Goal: Complete application form

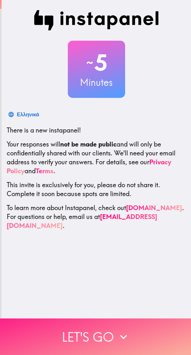
click at [87, 330] on button "Let's go" at bounding box center [95, 336] width 191 height 37
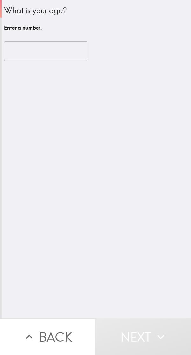
click at [52, 50] on input "number" at bounding box center [45, 51] width 83 height 20
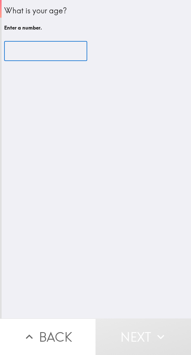
click at [52, 50] on input "number" at bounding box center [45, 51] width 83 height 20
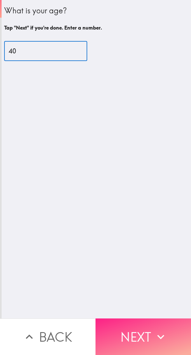
type input "40"
click at [128, 319] on button "Next" at bounding box center [142, 336] width 95 height 37
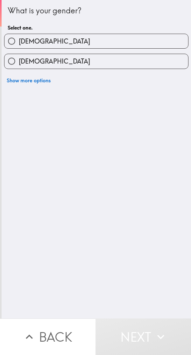
click at [137, 46] on label "[DEMOGRAPHIC_DATA]" at bounding box center [95, 41] width 183 height 14
click at [19, 46] on input "[DEMOGRAPHIC_DATA]" at bounding box center [11, 41] width 14 height 14
radio input "true"
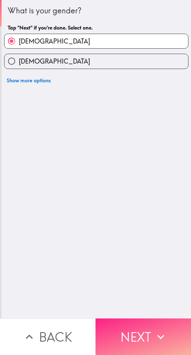
click at [131, 320] on button "Next" at bounding box center [142, 336] width 95 height 37
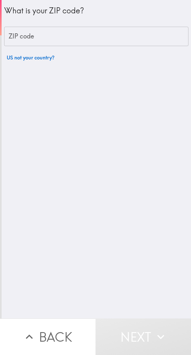
click at [131, 37] on input "ZIP code" at bounding box center [96, 37] width 184 height 20
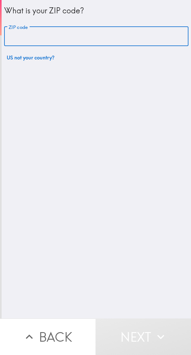
click at [131, 37] on input "ZIP code" at bounding box center [96, 37] width 184 height 20
type input "53214"
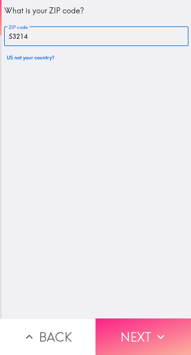
click at [127, 320] on button "Next" at bounding box center [142, 336] width 95 height 37
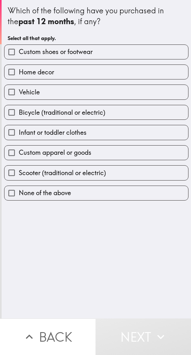
click at [107, 76] on label "Home decor" at bounding box center [95, 72] width 183 height 14
click at [19, 76] on input "Home decor" at bounding box center [11, 72] width 14 height 14
checkbox input "true"
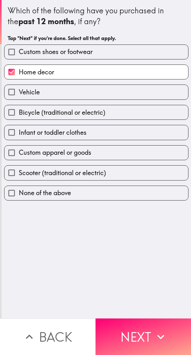
click at [104, 90] on label "Vehicle" at bounding box center [95, 92] width 183 height 14
click at [19, 90] on input "Vehicle" at bounding box center [11, 92] width 14 height 14
checkbox input "true"
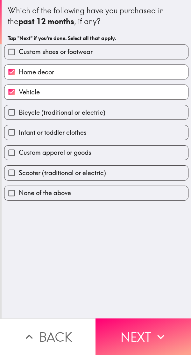
click at [96, 135] on label "Infant or toddler clothes" at bounding box center [95, 132] width 183 height 14
click at [19, 135] on input "Infant or toddler clothes" at bounding box center [11, 132] width 14 height 14
checkbox input "true"
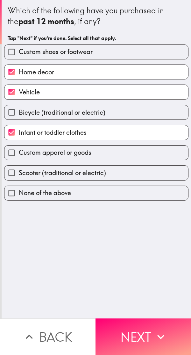
click at [93, 173] on span "Scooter (traditional or electric)" at bounding box center [62, 172] width 87 height 9
click at [19, 173] on input "Scooter (traditional or electric)" at bounding box center [11, 172] width 14 height 14
checkbox input "true"
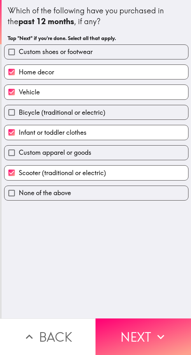
click at [100, 153] on label "Custom apparel or goods" at bounding box center [95, 152] width 183 height 14
click at [19, 153] on input "Custom apparel or goods" at bounding box center [11, 152] width 14 height 14
checkbox input "true"
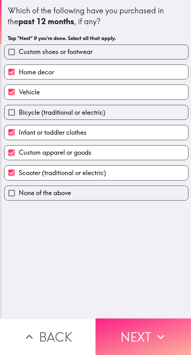
click at [125, 324] on button "Next" at bounding box center [142, 336] width 95 height 37
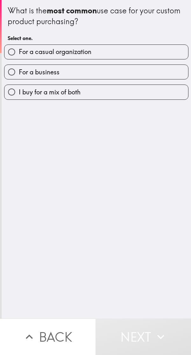
click at [123, 59] on div "For a casual organization" at bounding box center [96, 51] width 184 height 15
click at [123, 51] on label "For a casual organization" at bounding box center [95, 52] width 183 height 14
click at [19, 51] on input "For a casual organization" at bounding box center [11, 52] width 14 height 14
radio input "true"
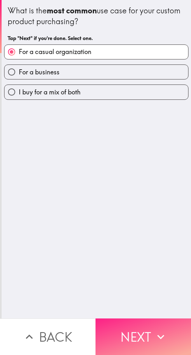
click at [118, 324] on button "Next" at bounding box center [142, 336] width 95 height 37
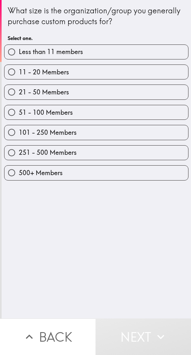
click at [89, 155] on label "251 - 500 Members" at bounding box center [95, 152] width 183 height 14
click at [19, 155] on input "251 - 500 Members" at bounding box center [11, 152] width 14 height 14
radio input "true"
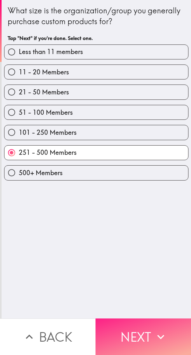
click at [112, 322] on button "Next" at bounding box center [142, 336] width 95 height 37
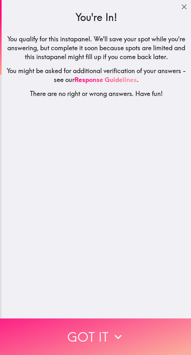
click at [83, 321] on button "Got it" at bounding box center [95, 336] width 191 height 37
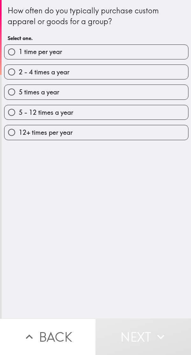
click at [113, 136] on label "12+ times per year" at bounding box center [95, 132] width 183 height 14
click at [19, 136] on input "12+ times per year" at bounding box center [11, 132] width 14 height 14
radio input "true"
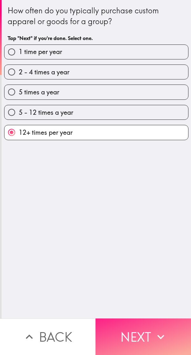
click at [123, 334] on button "Next" at bounding box center [142, 336] width 95 height 37
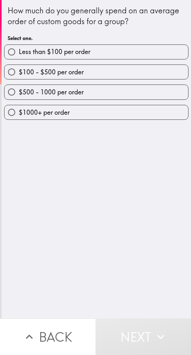
click at [113, 91] on label "$500 - 1000 per order" at bounding box center [95, 92] width 183 height 14
click at [19, 91] on input "$500 - 1000 per order" at bounding box center [11, 92] width 14 height 14
radio input "true"
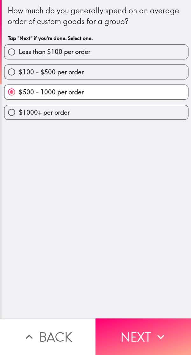
click at [117, 67] on label "$100 - $500 per order" at bounding box center [95, 72] width 183 height 14
click at [19, 67] on input "$100 - $500 per order" at bounding box center [11, 72] width 14 height 14
radio input "true"
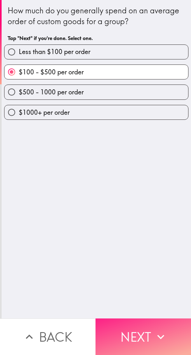
click at [132, 340] on button "Next" at bounding box center [142, 336] width 95 height 37
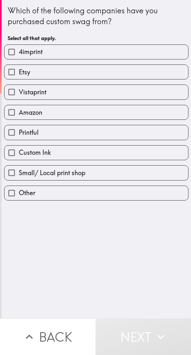
click at [90, 115] on label "Amazon" at bounding box center [95, 112] width 183 height 14
click at [19, 115] on input "Amazon" at bounding box center [11, 112] width 14 height 14
checkbox input "true"
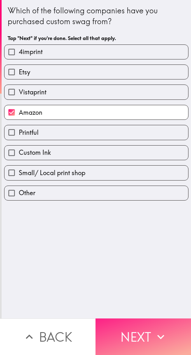
click at [121, 329] on button "Next" at bounding box center [142, 336] width 95 height 37
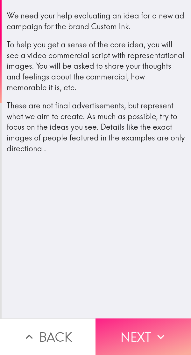
drag, startPoint x: 121, startPoint y: 268, endPoint x: 126, endPoint y: 342, distance: 73.5
click at [126, 342] on div "We need your help evaluating an idea for a new ad campaign for the brand Custom…" at bounding box center [95, 177] width 191 height 355
click at [127, 329] on button "Next" at bounding box center [142, 336] width 95 height 37
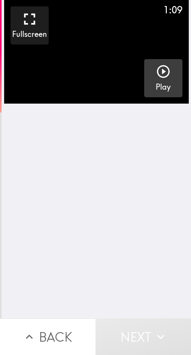
click at [163, 85] on h5 "Play" at bounding box center [162, 87] width 15 height 11
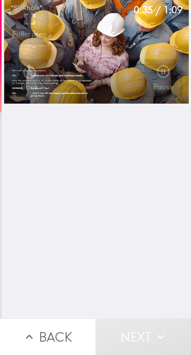
click at [95, 170] on div "0:35 / 1:09 Fullscreen 10 Back Pause" at bounding box center [96, 159] width 189 height 318
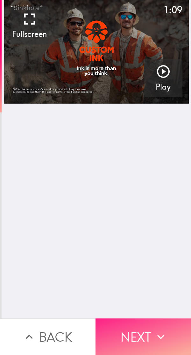
click at [129, 329] on button "Next" at bounding box center [142, 336] width 95 height 37
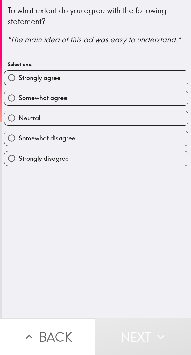
click at [116, 82] on label "Strongly agree" at bounding box center [95, 78] width 183 height 14
click at [19, 82] on input "Strongly agree" at bounding box center [11, 78] width 14 height 14
radio input "true"
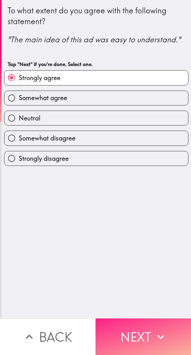
click at [143, 335] on button "Next" at bounding box center [142, 336] width 95 height 37
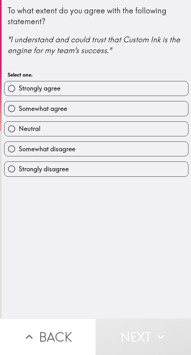
click at [116, 92] on label "Strongly agree" at bounding box center [95, 88] width 183 height 14
click at [19, 92] on input "Strongly agree" at bounding box center [11, 88] width 14 height 14
radio input "true"
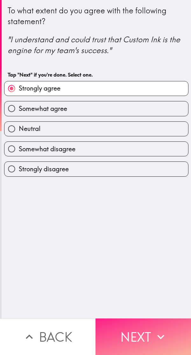
click at [134, 320] on button "Next" at bounding box center [142, 336] width 95 height 37
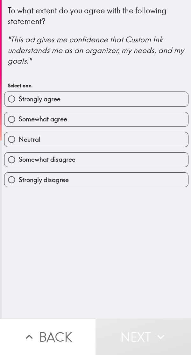
click at [101, 107] on div "Somewhat agree" at bounding box center [93, 117] width 189 height 20
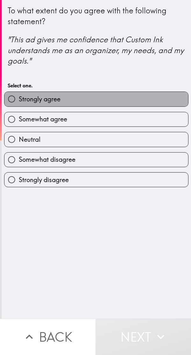
click at [128, 99] on label "Strongly agree" at bounding box center [95, 99] width 183 height 14
click at [19, 99] on input "Strongly agree" at bounding box center [11, 99] width 14 height 14
radio input "true"
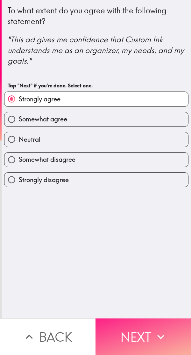
click at [133, 325] on button "Next" at bounding box center [142, 336] width 95 height 37
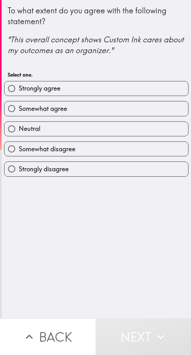
click at [128, 94] on label "Strongly agree" at bounding box center [95, 88] width 183 height 14
click at [19, 94] on input "Strongly agree" at bounding box center [11, 88] width 14 height 14
radio input "true"
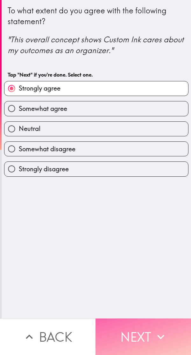
click at [114, 326] on button "Next" at bounding box center [142, 336] width 95 height 37
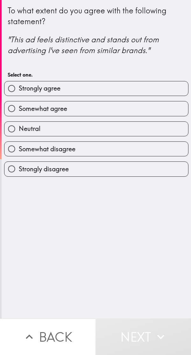
click at [144, 92] on label "Strongly agree" at bounding box center [95, 88] width 183 height 14
click at [19, 92] on input "Strongly agree" at bounding box center [11, 88] width 14 height 14
radio input "true"
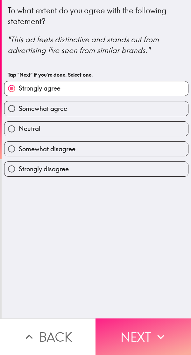
click at [132, 326] on button "Next" at bounding box center [142, 336] width 95 height 37
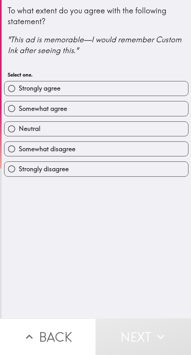
click at [119, 84] on label "Strongly agree" at bounding box center [95, 88] width 183 height 14
click at [19, 84] on input "Strongly agree" at bounding box center [11, 88] width 14 height 14
radio input "true"
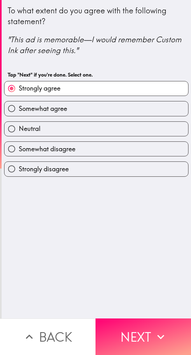
click at [95, 170] on label "Strongly disagree" at bounding box center [95, 169] width 183 height 14
click at [19, 170] on input "Strongly disagree" at bounding box center [11, 169] width 14 height 14
radio input "true"
click at [95, 170] on label "Strongly disagree" at bounding box center [95, 169] width 183 height 14
click at [19, 170] on input "Strongly disagree" at bounding box center [11, 169] width 14 height 14
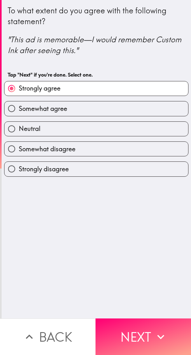
drag, startPoint x: 95, startPoint y: 170, endPoint x: 86, endPoint y: 173, distance: 9.3
click at [86, 173] on label "Strongly disagree" at bounding box center [95, 169] width 183 height 14
click at [19, 173] on input "Strongly disagree" at bounding box center [11, 169] width 14 height 14
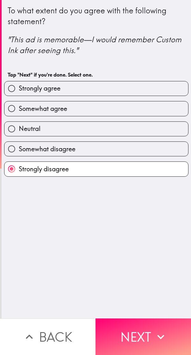
click at [86, 173] on label "Strongly disagree" at bounding box center [95, 169] width 183 height 14
click at [19, 173] on input "Strongly disagree" at bounding box center [11, 169] width 14 height 14
click at [112, 85] on label "Strongly agree" at bounding box center [95, 88] width 183 height 14
click at [19, 85] on input "Strongly agree" at bounding box center [11, 88] width 14 height 14
radio input "true"
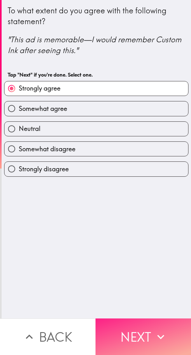
click at [120, 326] on button "Next" at bounding box center [142, 336] width 95 height 37
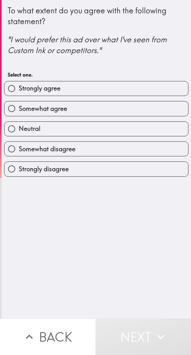
click at [130, 100] on div "Somewhat agree" at bounding box center [93, 106] width 189 height 20
click at [147, 95] on label "Strongly agree" at bounding box center [95, 88] width 183 height 14
click at [19, 95] on input "Strongly agree" at bounding box center [11, 88] width 14 height 14
radio input "true"
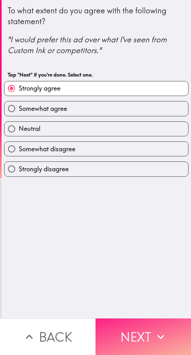
click at [136, 318] on button "Next" at bounding box center [142, 336] width 95 height 37
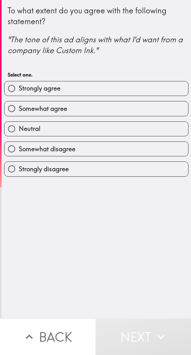
click at [124, 92] on label "Strongly agree" at bounding box center [95, 88] width 183 height 14
click at [19, 92] on input "Strongly agree" at bounding box center [11, 88] width 14 height 14
radio input "true"
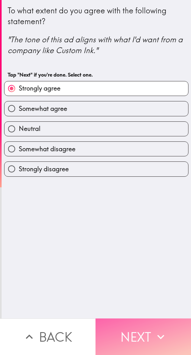
click at [129, 327] on button "Next" at bounding box center [142, 336] width 95 height 37
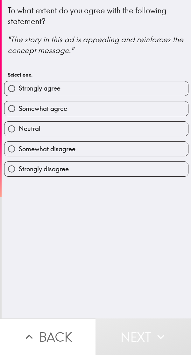
click at [147, 89] on label "Strongly agree" at bounding box center [95, 88] width 183 height 14
click at [19, 89] on input "Strongly agree" at bounding box center [11, 88] width 14 height 14
radio input "true"
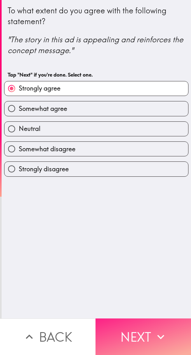
click at [127, 323] on button "Next" at bounding box center [142, 336] width 95 height 37
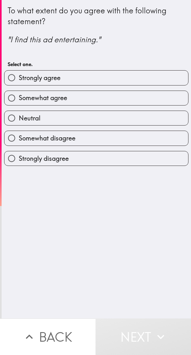
click at [124, 86] on div "Somewhat agree" at bounding box center [93, 95] width 189 height 20
click at [112, 72] on label "Strongly agree" at bounding box center [95, 78] width 183 height 14
click at [19, 72] on input "Strongly agree" at bounding box center [11, 78] width 14 height 14
radio input "true"
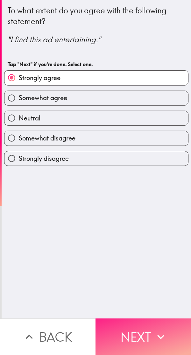
click at [130, 328] on button "Next" at bounding box center [142, 336] width 95 height 37
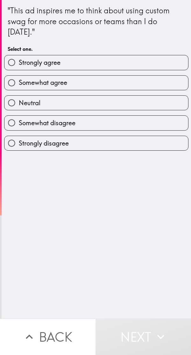
click at [114, 61] on label "Strongly agree" at bounding box center [95, 62] width 183 height 14
click at [19, 61] on input "Strongly agree" at bounding box center [11, 62] width 14 height 14
radio input "true"
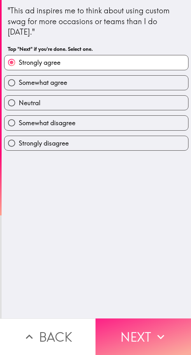
click at [138, 326] on button "Next" at bounding box center [142, 336] width 95 height 37
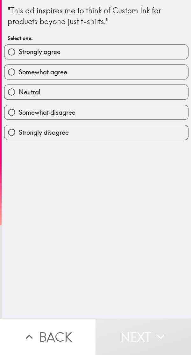
click at [156, 57] on label "Strongly agree" at bounding box center [95, 52] width 183 height 14
click at [19, 57] on input "Strongly agree" at bounding box center [11, 52] width 14 height 14
radio input "true"
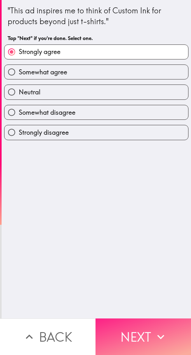
click at [130, 346] on button "Next" at bounding box center [142, 336] width 95 height 37
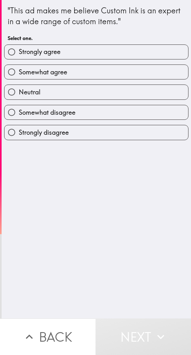
click at [100, 62] on div "Somewhat agree" at bounding box center [93, 69] width 189 height 20
click at [104, 50] on label "Strongly agree" at bounding box center [95, 52] width 183 height 14
click at [19, 50] on input "Strongly agree" at bounding box center [11, 52] width 14 height 14
radio input "true"
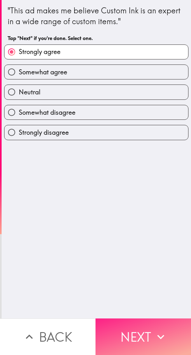
click at [144, 337] on button "Next" at bounding box center [142, 336] width 95 height 37
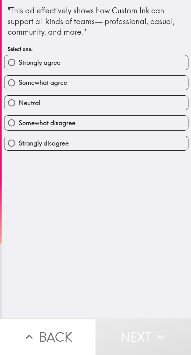
click at [121, 63] on label "Strongly agree" at bounding box center [95, 62] width 183 height 14
click at [19, 63] on input "Strongly agree" at bounding box center [11, 62] width 14 height 14
radio input "true"
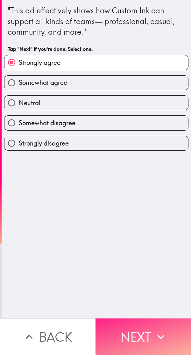
click at [129, 327] on button "Next" at bounding box center [142, 336] width 95 height 37
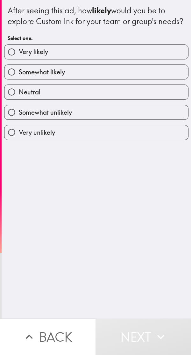
click at [140, 59] on label "Very likely" at bounding box center [95, 52] width 183 height 14
click at [19, 59] on input "Very likely" at bounding box center [11, 52] width 14 height 14
radio input "true"
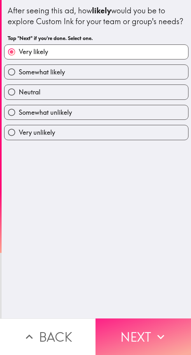
click at [125, 318] on button "Next" at bounding box center [142, 336] width 95 height 37
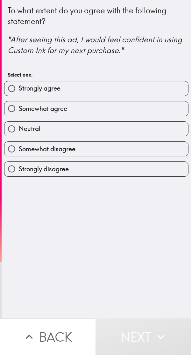
click at [135, 92] on label "Strongly agree" at bounding box center [95, 88] width 183 height 14
click at [19, 92] on input "Strongly agree" at bounding box center [11, 88] width 14 height 14
radio input "true"
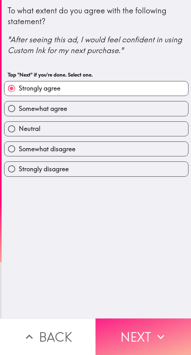
click at [134, 326] on button "Next" at bounding box center [142, 336] width 95 height 37
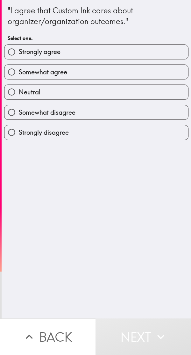
click at [156, 55] on label "Strongly agree" at bounding box center [95, 52] width 183 height 14
click at [19, 55] on input "Strongly agree" at bounding box center [11, 52] width 14 height 14
radio input "true"
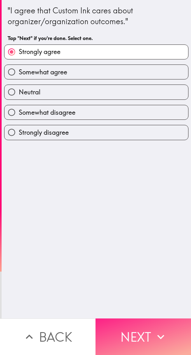
click at [145, 333] on button "Next" at bounding box center [142, 336] width 95 height 37
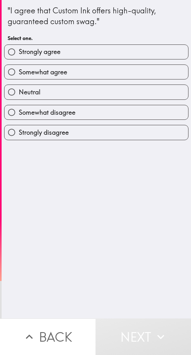
click at [116, 52] on label "Strongly agree" at bounding box center [95, 52] width 183 height 14
click at [19, 52] on input "Strongly agree" at bounding box center [11, 52] width 14 height 14
radio input "true"
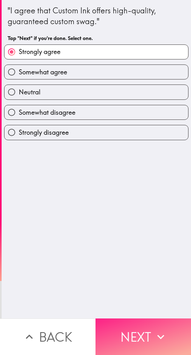
click at [115, 327] on button "Next" at bounding box center [142, 336] width 95 height 37
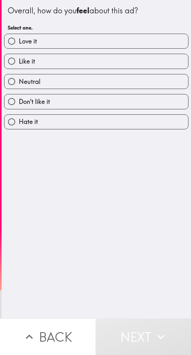
click at [151, 36] on label "Love it" at bounding box center [95, 41] width 183 height 14
click at [19, 36] on input "Love it" at bounding box center [11, 41] width 14 height 14
radio input "true"
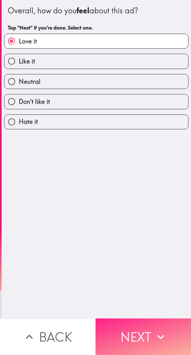
click at [141, 338] on button "Next" at bounding box center [142, 336] width 95 height 37
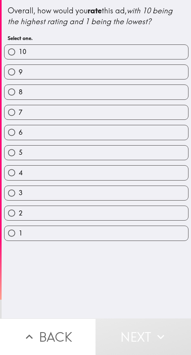
click at [160, 51] on label "10" at bounding box center [95, 52] width 183 height 14
click at [19, 51] on input "10" at bounding box center [11, 52] width 14 height 14
radio input "true"
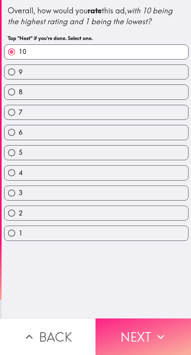
click at [130, 337] on button "Next" at bounding box center [142, 336] width 95 height 37
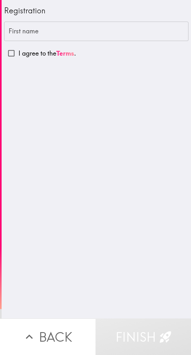
click at [59, 32] on input "First name" at bounding box center [96, 32] width 184 height 20
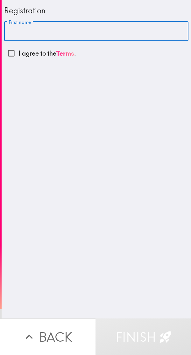
type input "[PERSON_NAME]"
click at [13, 51] on input "I agree to the Terms ." at bounding box center [11, 53] width 14 height 14
checkbox input "true"
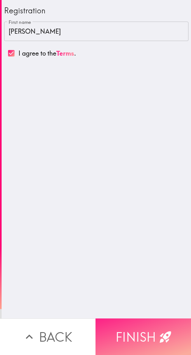
click at [128, 319] on button "Finish" at bounding box center [142, 336] width 95 height 37
